Goal: Entertainment & Leisure: Browse casually

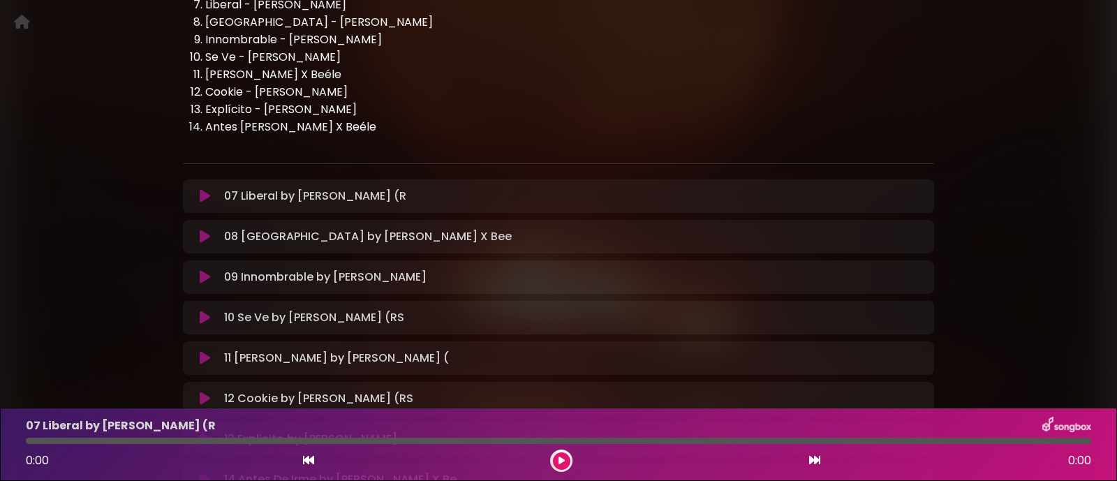
scroll to position [437, 0]
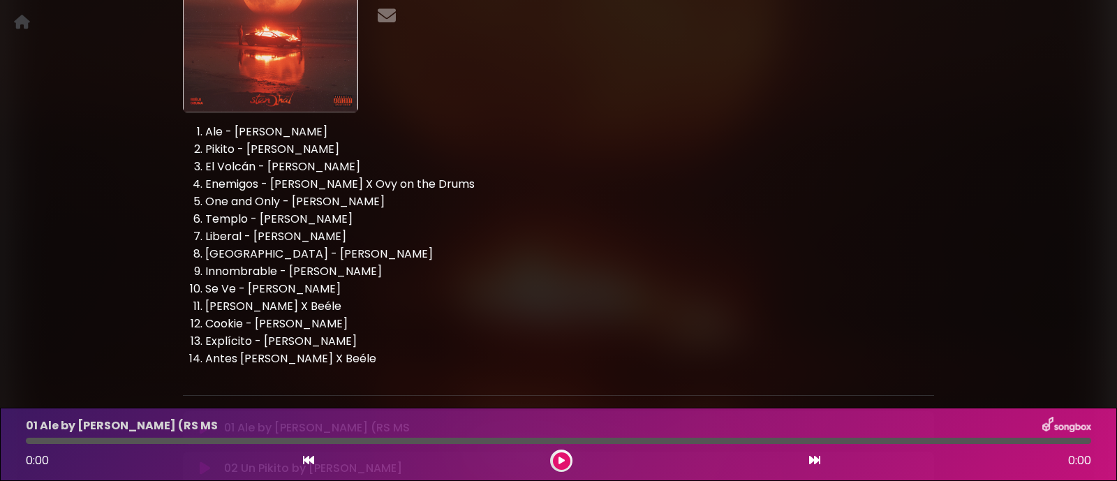
scroll to position [174, 0]
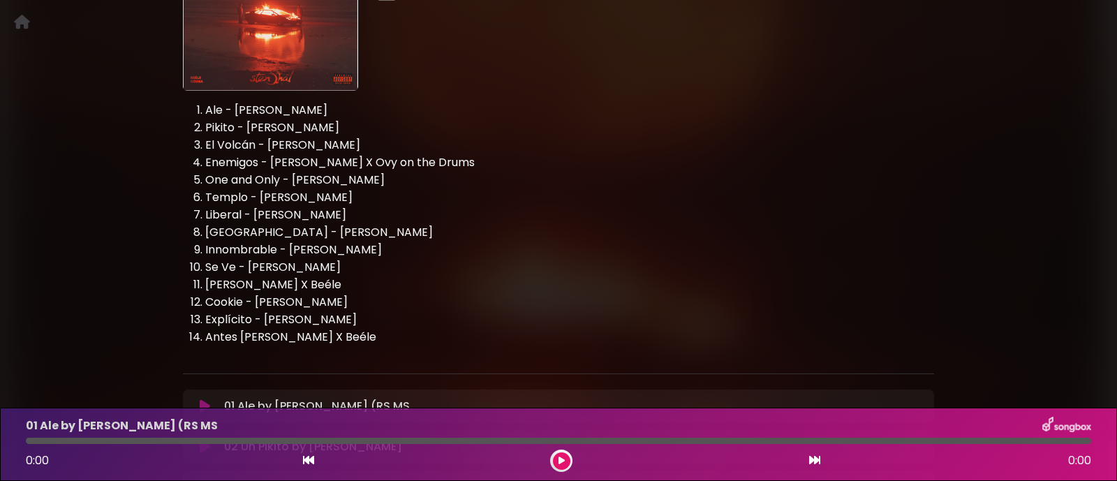
drag, startPoint x: 184, startPoint y: 110, endPoint x: 388, endPoint y: 331, distance: 301.0
click at [388, 331] on ol "Ale - Ozuna X Beéle Pikito - Ozuna X Beéle El Volcán - Ozuna X Beéle Enemigos -…" at bounding box center [558, 224] width 751 height 244
click at [541, 311] on li "Explícito - [PERSON_NAME]" at bounding box center [569, 319] width 729 height 17
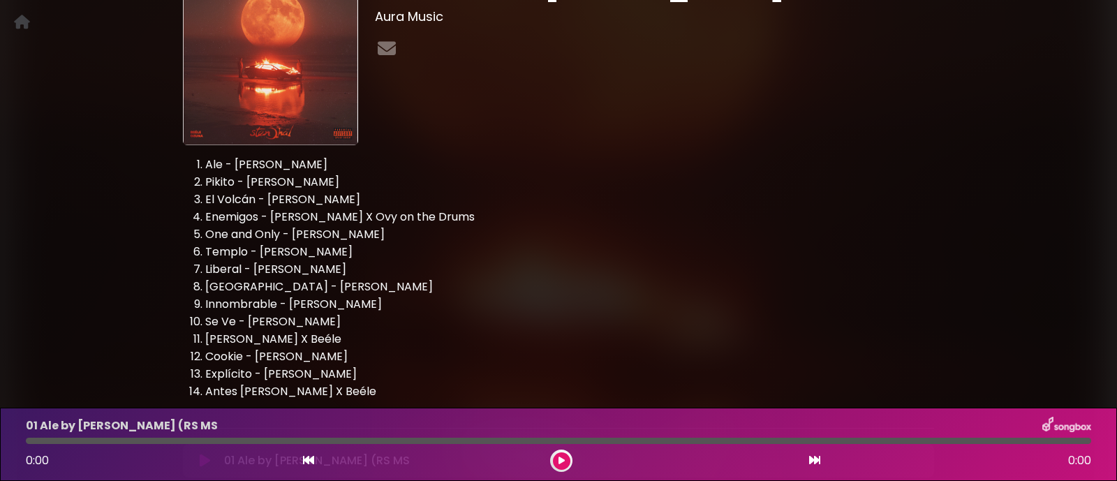
scroll to position [87, 0]
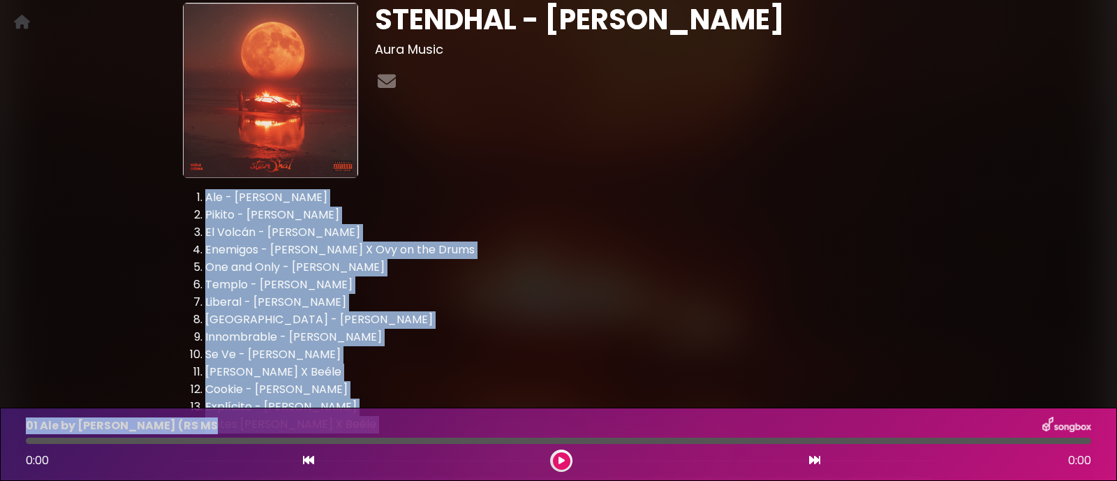
drag, startPoint x: 193, startPoint y: 198, endPoint x: 372, endPoint y: 416, distance: 281.4
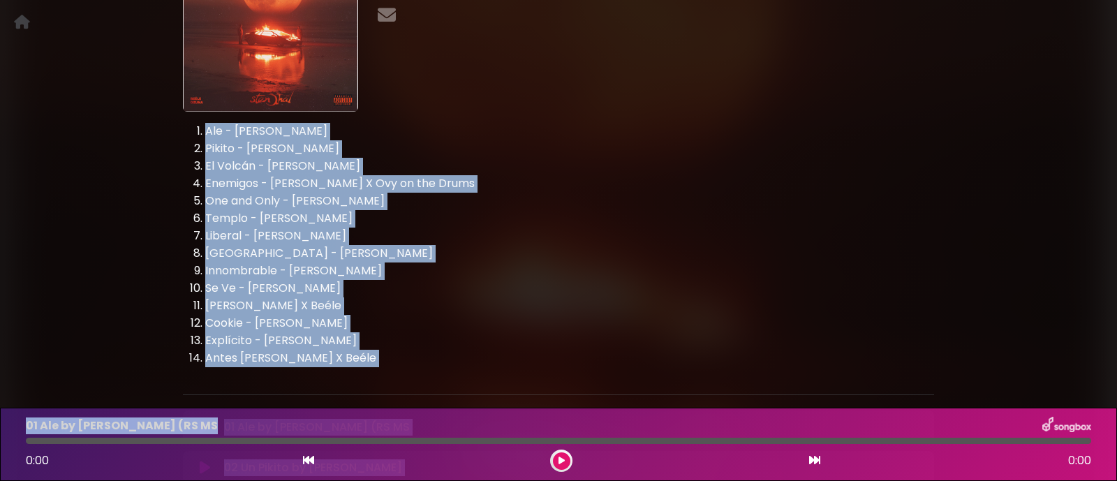
scroll to position [174, 0]
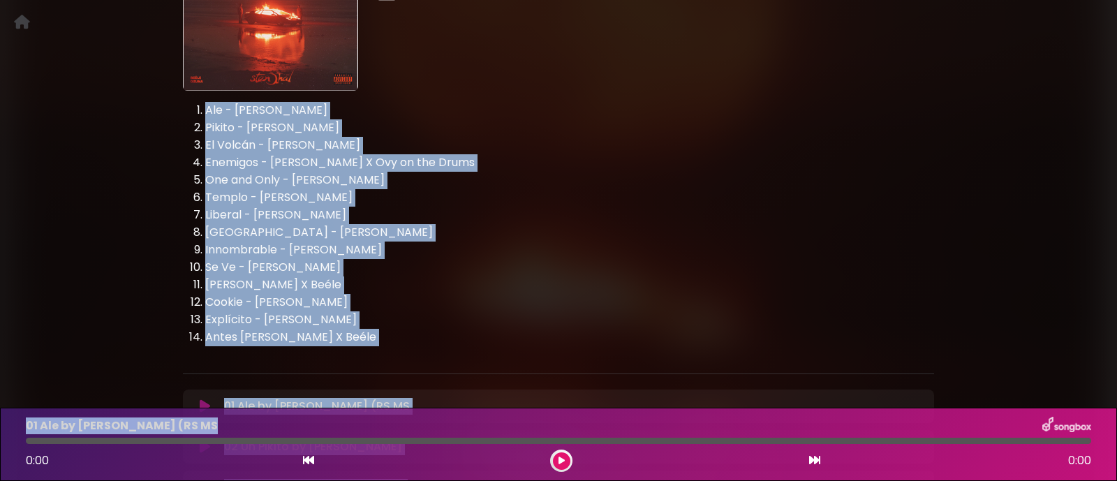
click at [258, 267] on li "Se Ve - [PERSON_NAME]" at bounding box center [569, 267] width 729 height 17
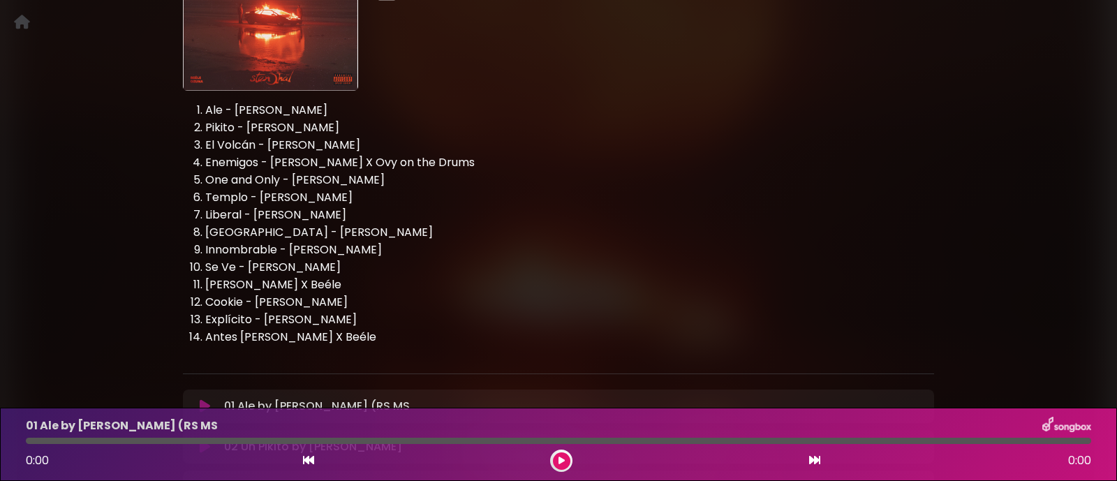
drag, startPoint x: 205, startPoint y: 108, endPoint x: 381, endPoint y: 325, distance: 279.0
click at [381, 325] on ol "Ale - Ozuna X Beéle Pikito - Ozuna X Beéle El Volcán - Ozuna X Beéle Enemigos -…" at bounding box center [558, 224] width 751 height 244
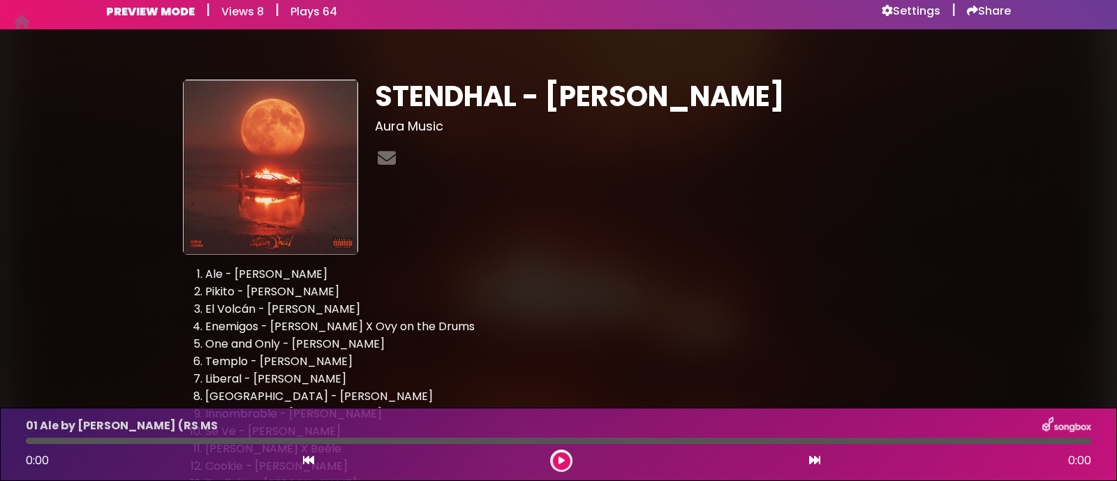
scroll to position [0, 0]
